Goal: Find specific page/section: Find specific page/section

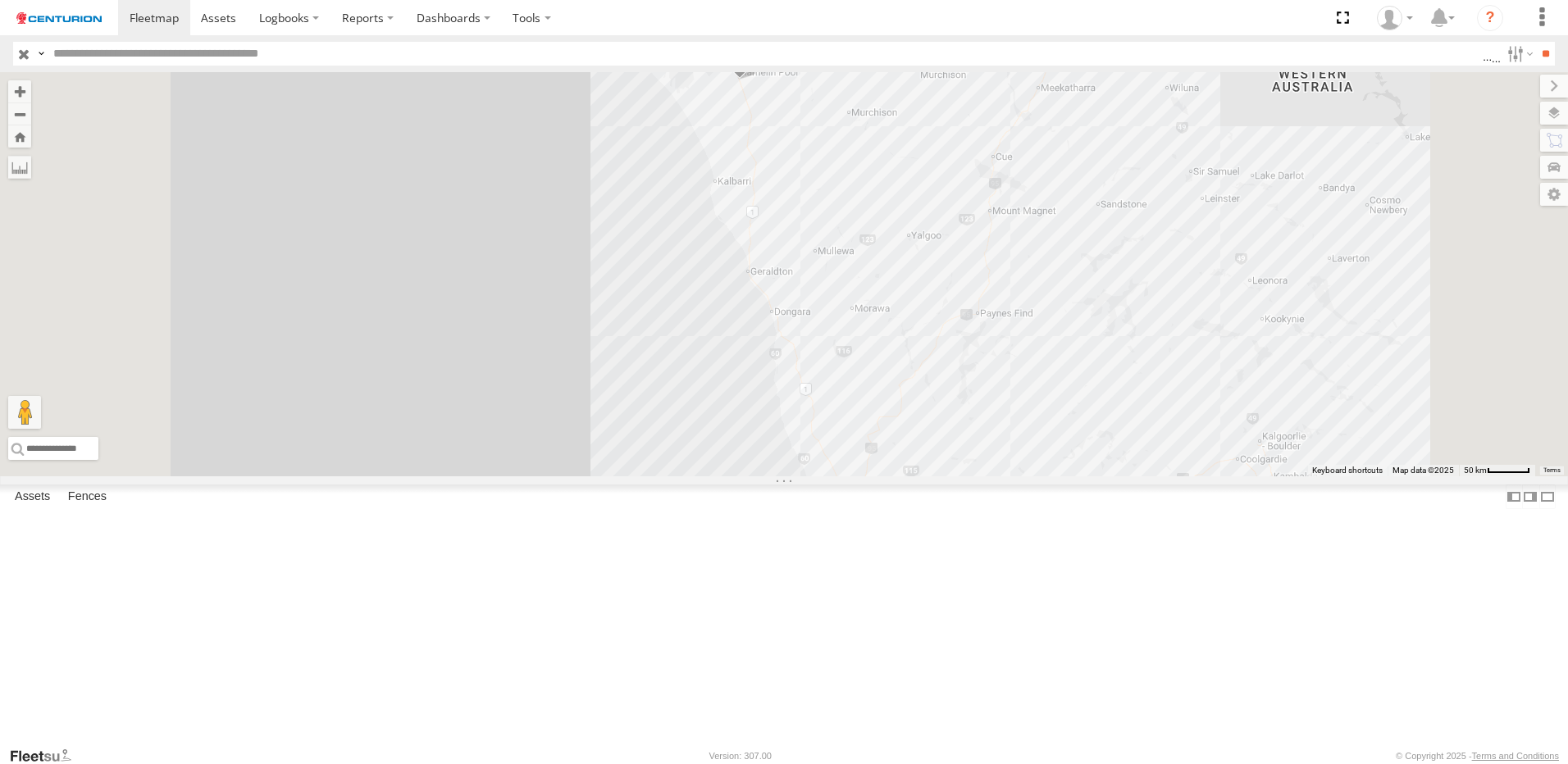
click at [0, 0] on div "PM732" at bounding box center [0, 0] width 0 height 0
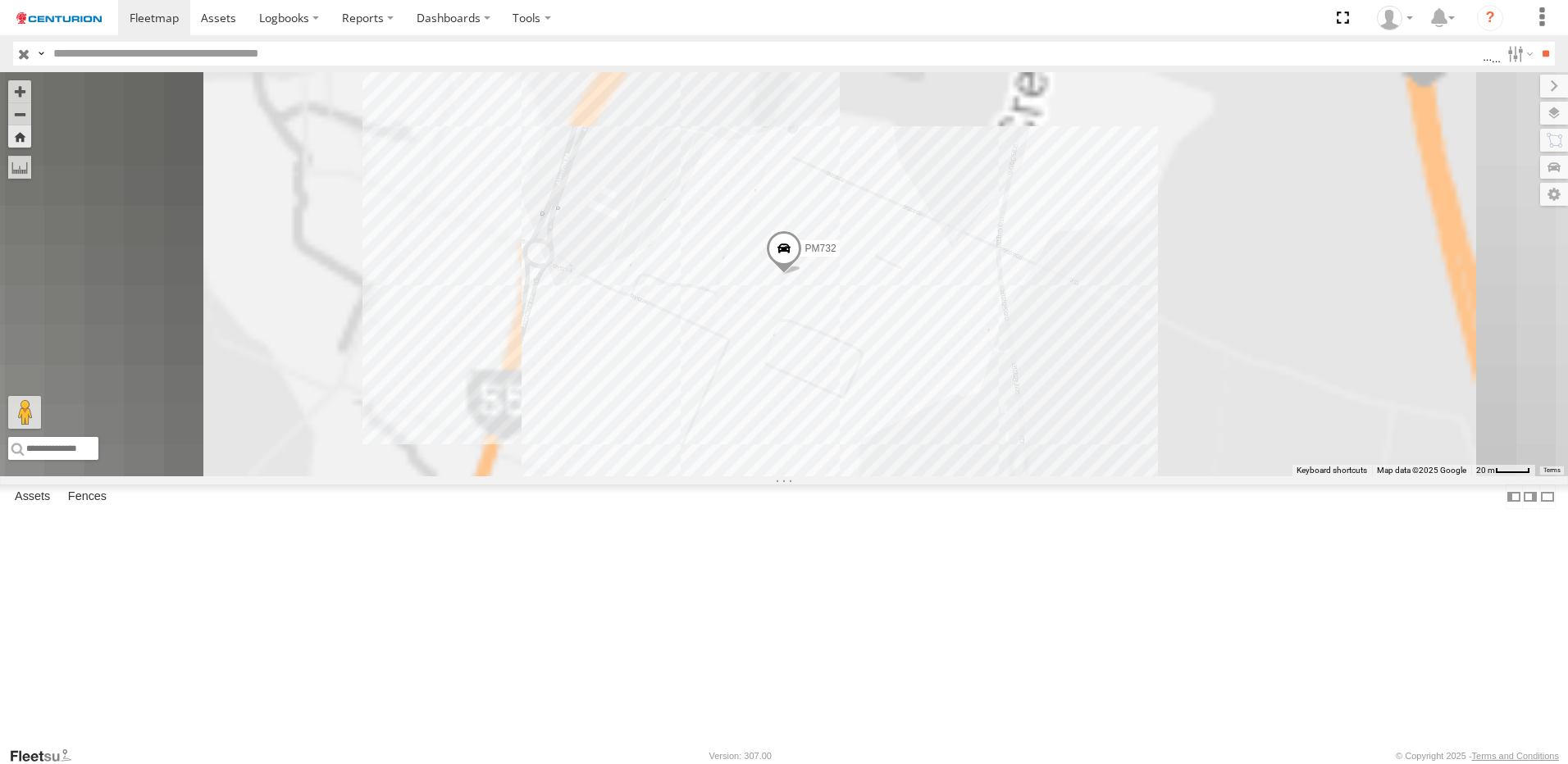
click at [802, 275] on span at bounding box center [783, 252] width 36 height 45
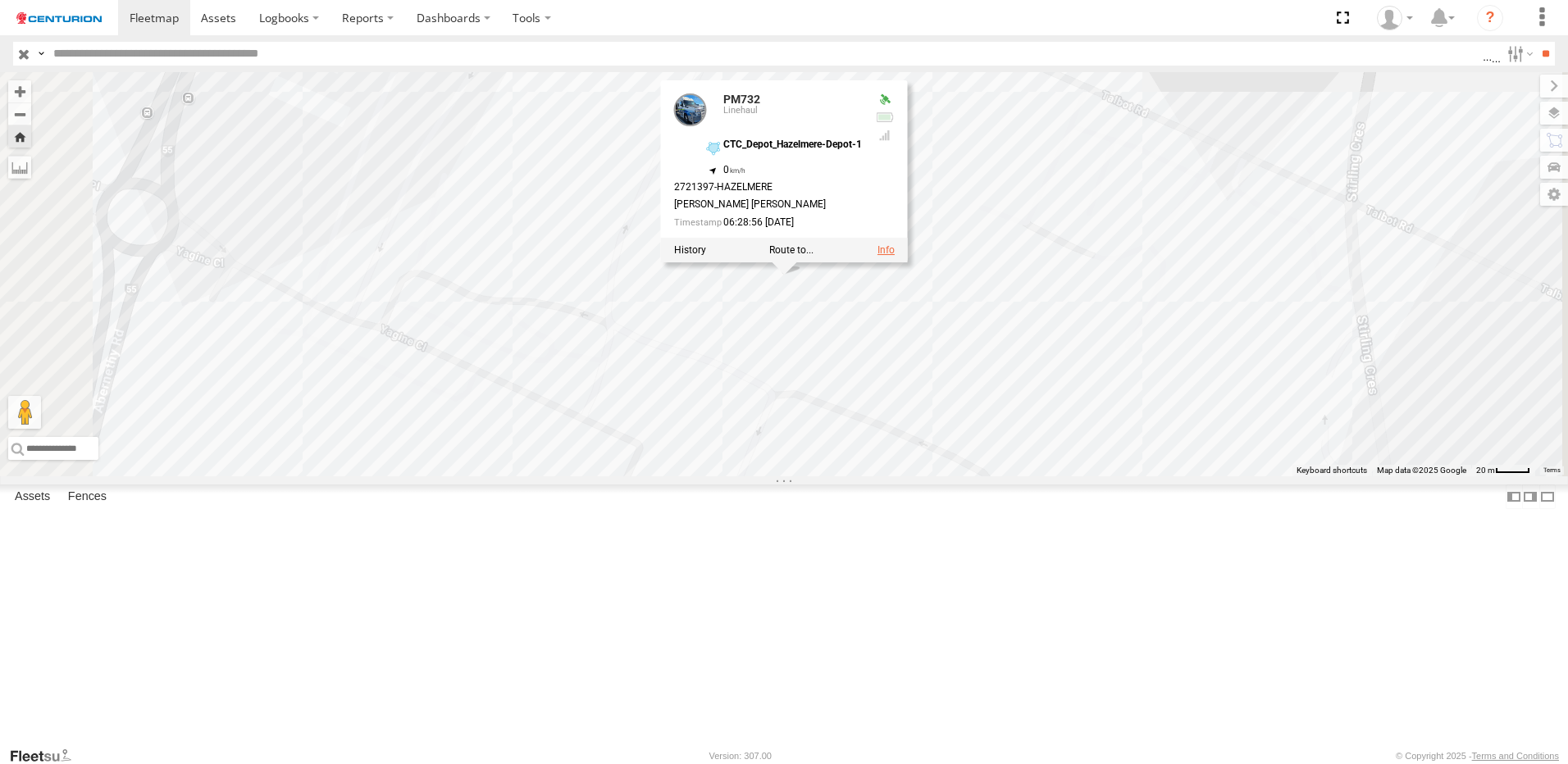
click at [907, 263] on div at bounding box center [784, 250] width 247 height 25
click at [894, 256] on link at bounding box center [886, 249] width 18 height 11
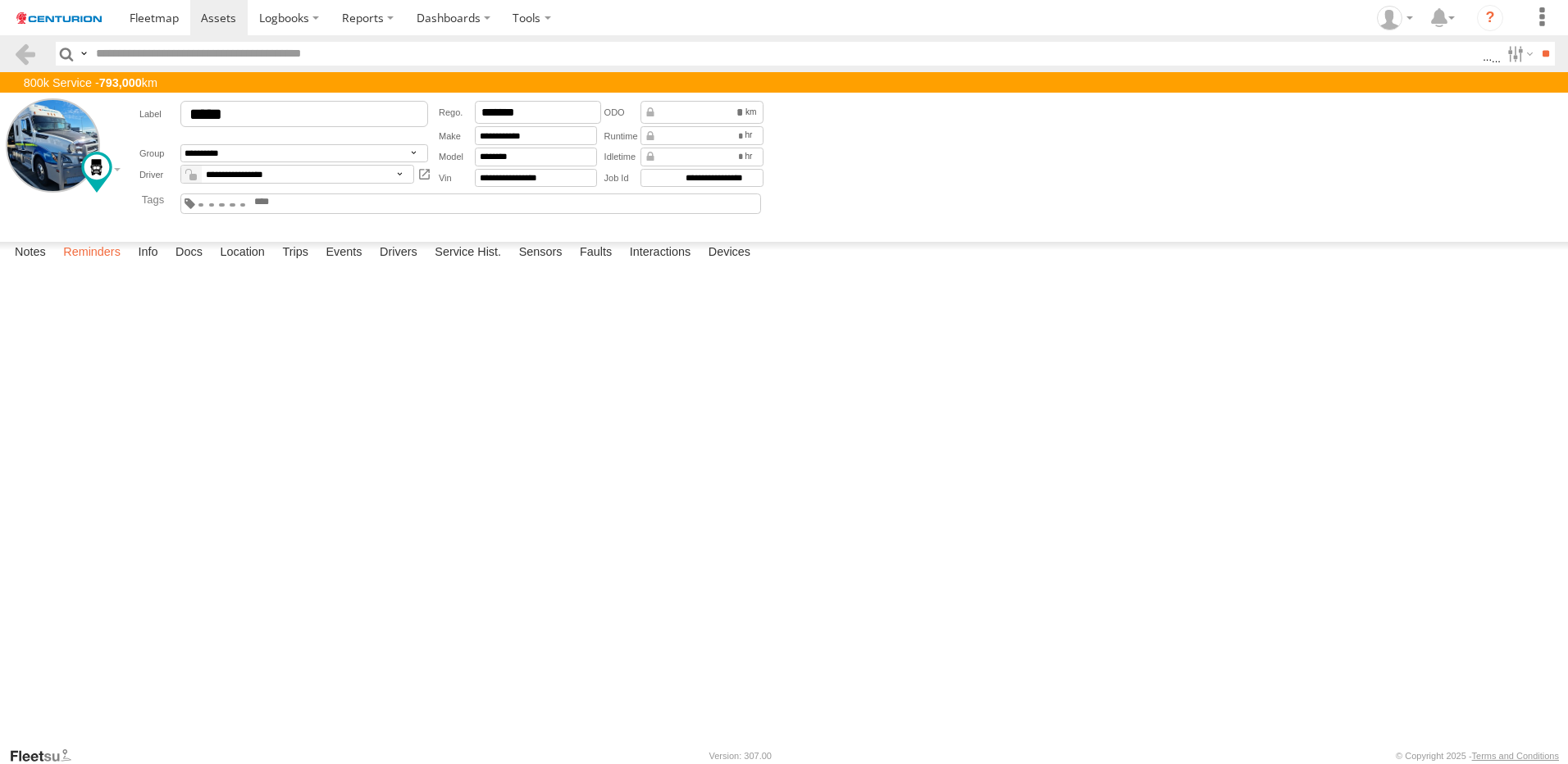
click at [104, 265] on label "Reminders" at bounding box center [92, 253] width 74 height 23
click at [189, 19] on ul at bounding box center [340, 18] width 444 height 35
click at [218, 19] on span at bounding box center [219, 18] width 35 height 16
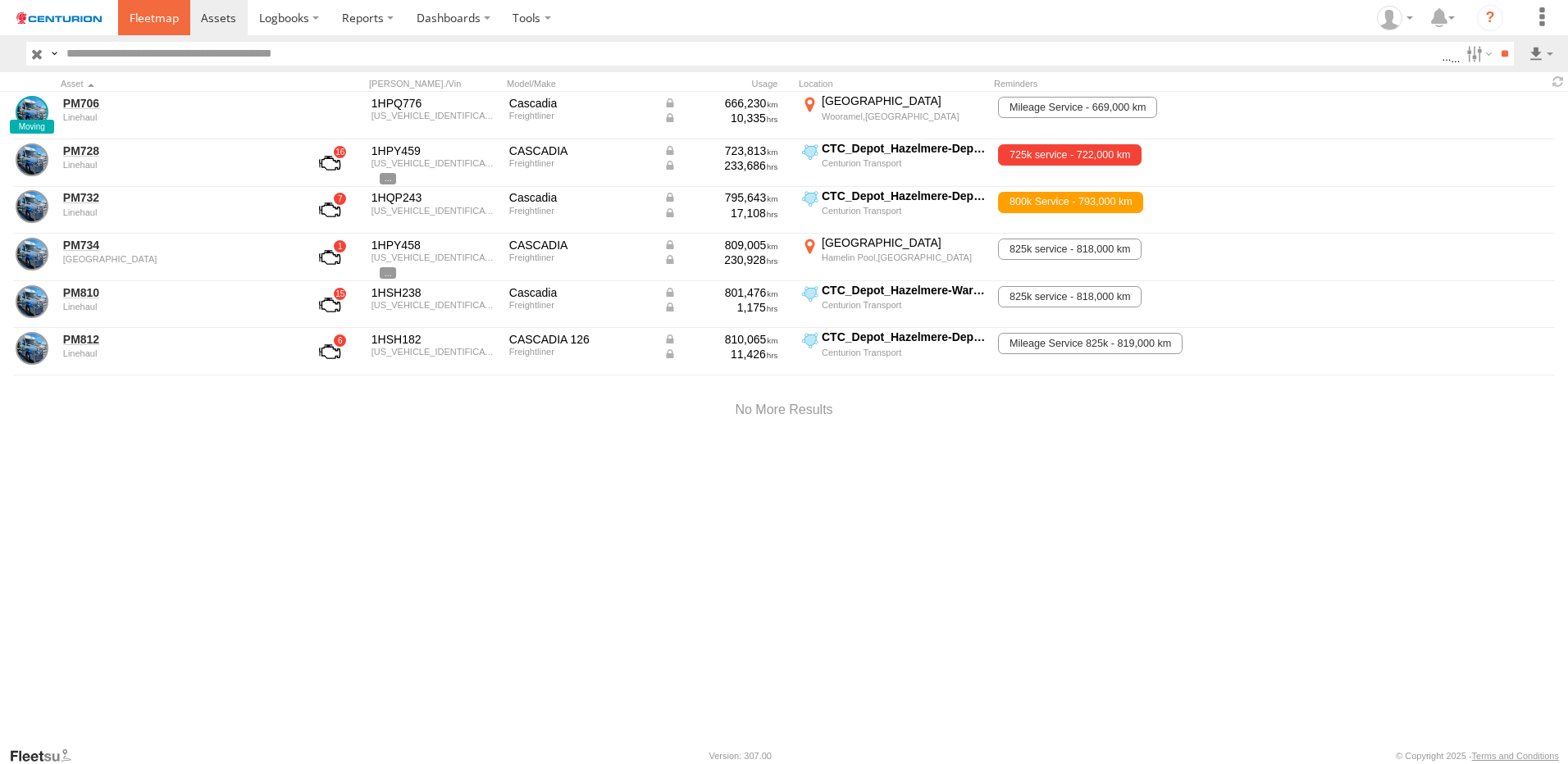
click at [140, 14] on span at bounding box center [154, 18] width 49 height 16
click at [134, 51] on input "text" at bounding box center [750, 53] width 1382 height 24
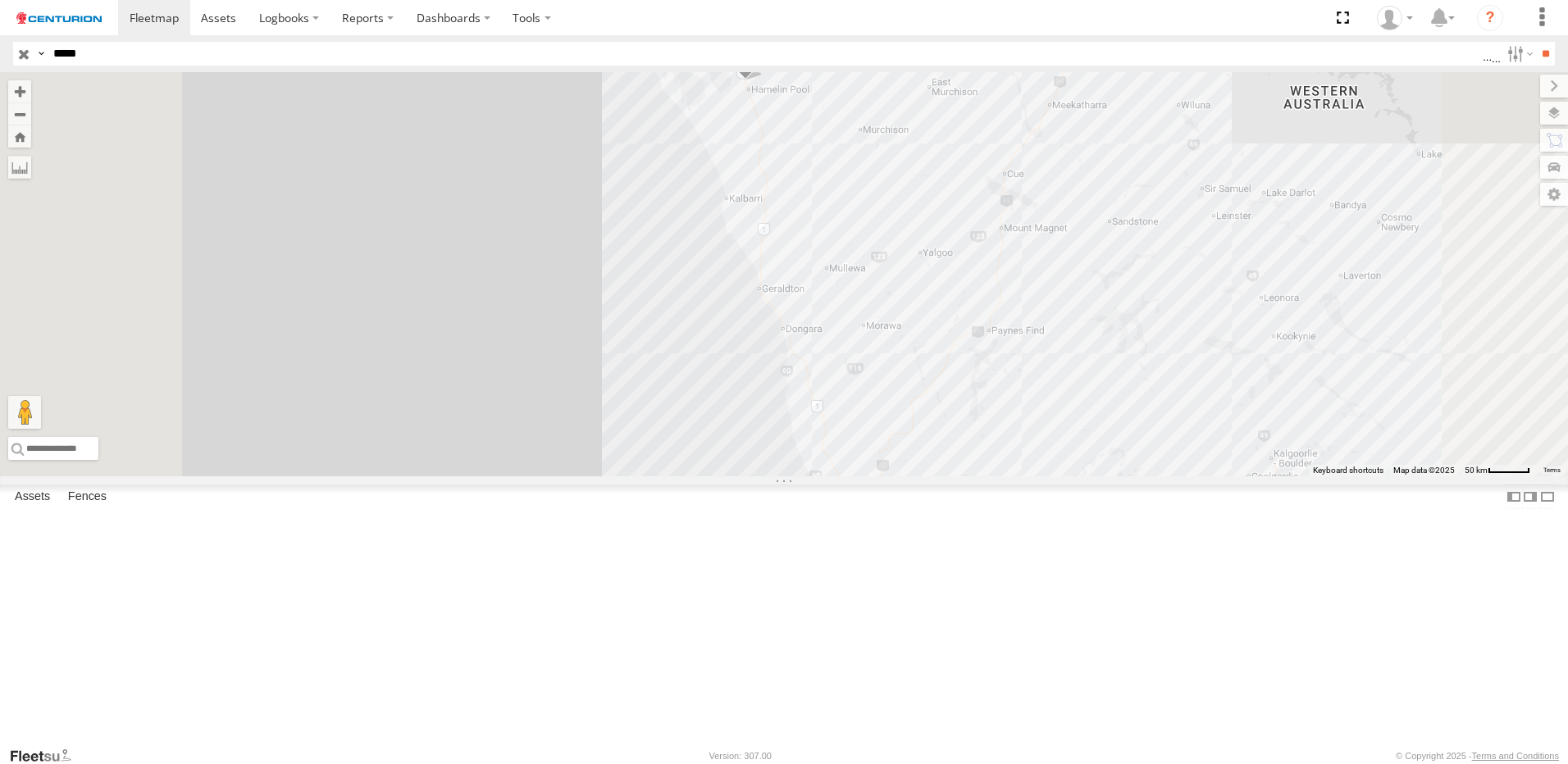
type input "*****"
click at [1536, 42] on input "**" at bounding box center [1545, 53] width 19 height 24
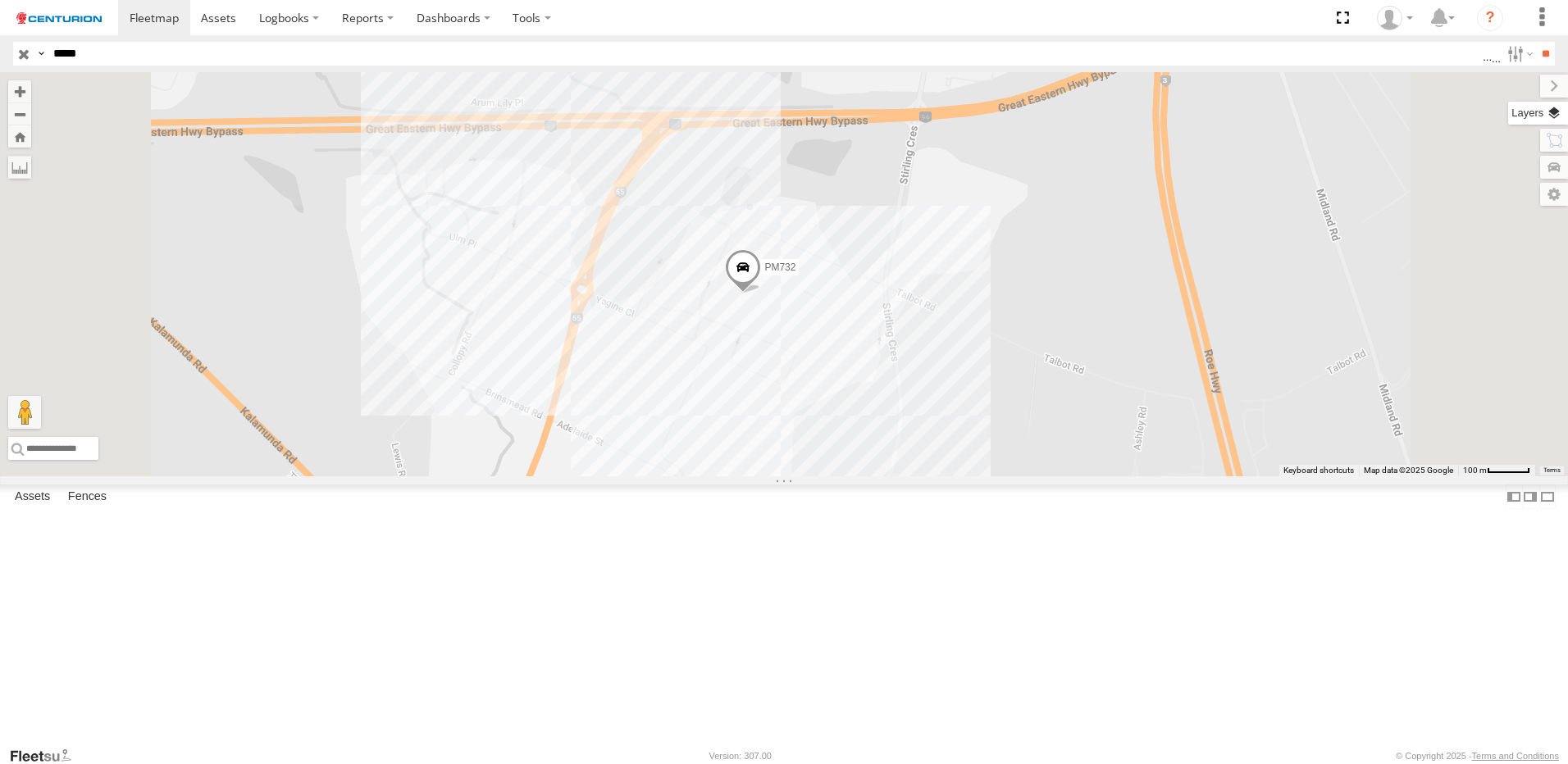
click at [1557, 111] on label at bounding box center [1537, 113] width 60 height 23
click at [0, 0] on span "Basemaps" at bounding box center [0, 0] width 0 height 0
click at [0, 0] on span "Satellite + Roadmap" at bounding box center [0, 0] width 0 height 0
